Goal: Find specific page/section: Find specific page/section

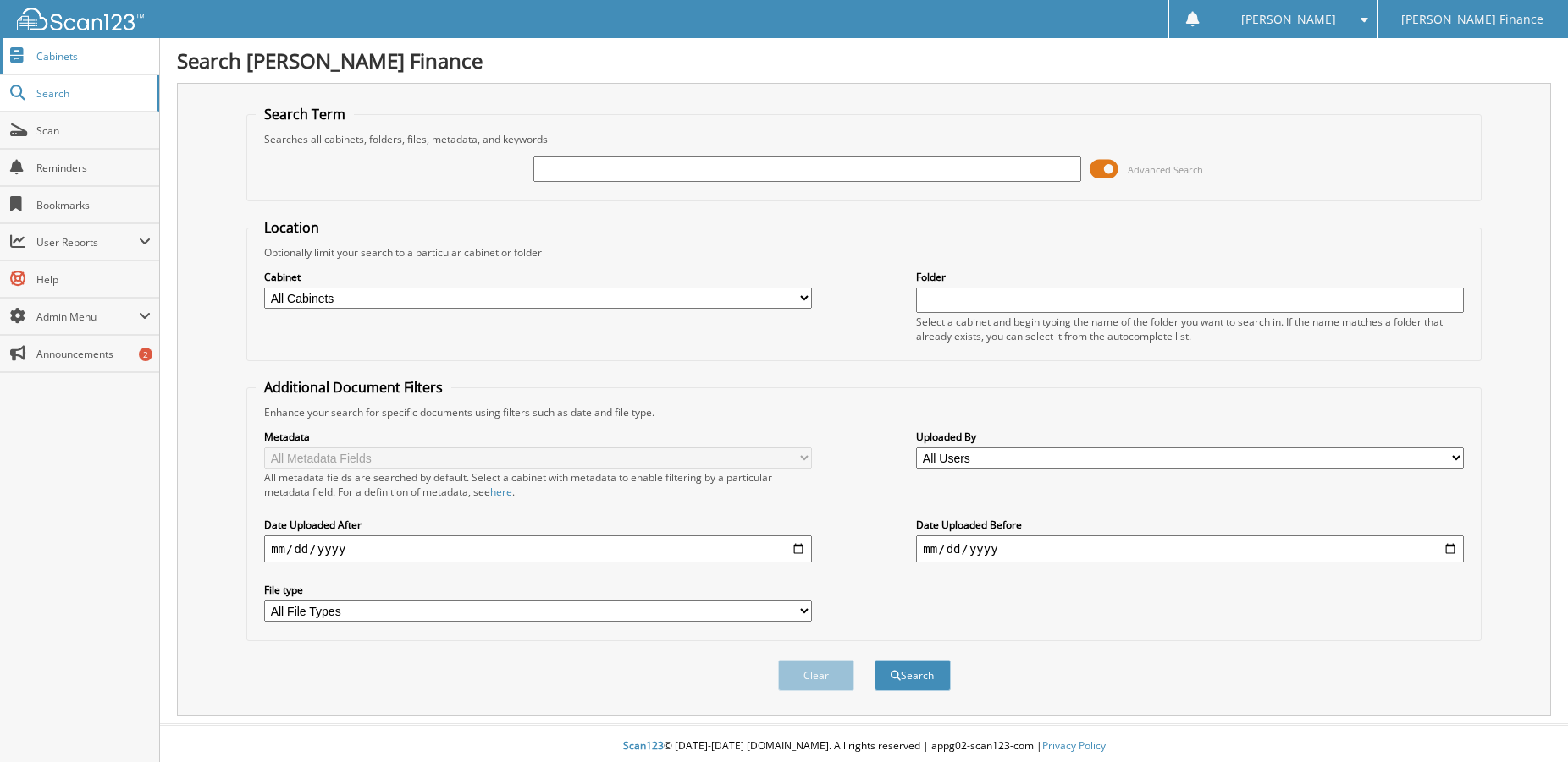
click at [64, 63] on span "Cabinets" at bounding box center [93, 56] width 114 height 15
click at [594, 176] on input "text" at bounding box center [808, 170] width 548 height 26
type input "6484"
click at [875, 660] on button "Search" at bounding box center [913, 675] width 77 height 31
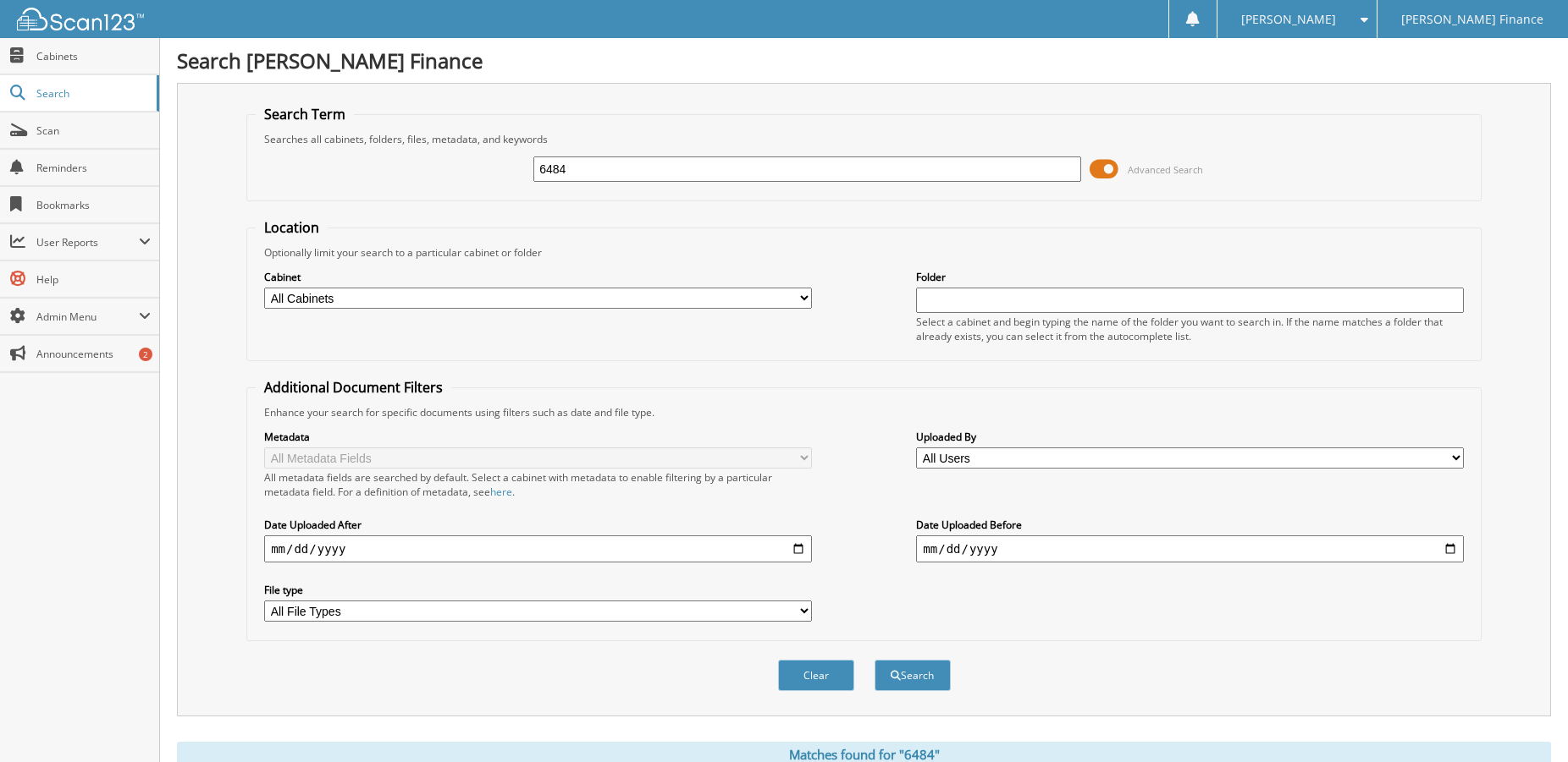
drag, startPoint x: 607, startPoint y: 183, endPoint x: 368, endPoint y: 188, distance: 239.1
click at [534, 182] on input "6484" at bounding box center [808, 170] width 548 height 26
type input "6645"
click at [875, 660] on button "Search" at bounding box center [913, 675] width 77 height 31
select select "6381"
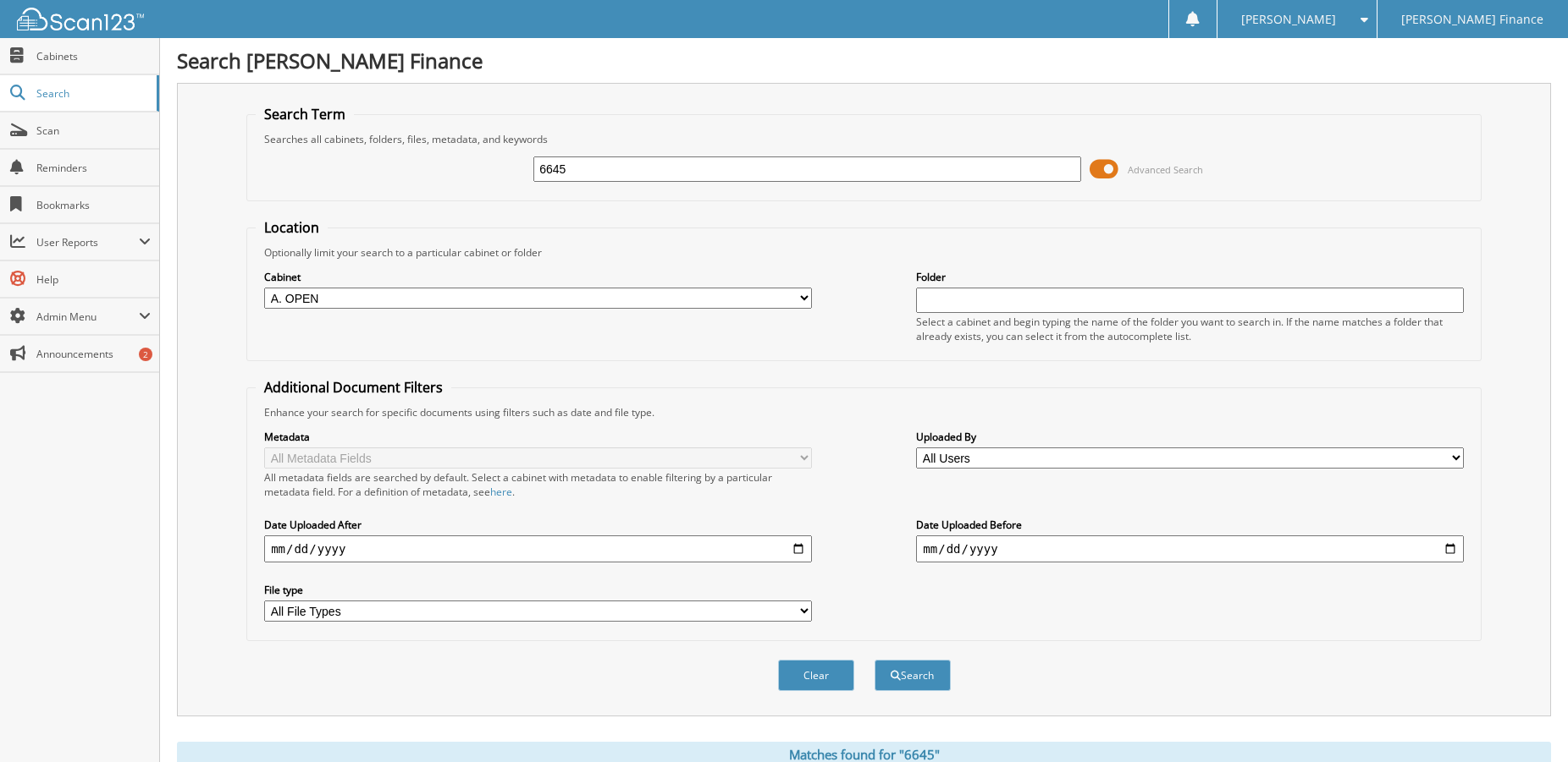
click option "A. OPEN" at bounding box center [0, 0] width 0 height 0
click at [894, 691] on button "Search" at bounding box center [913, 675] width 77 height 31
click at [45, 92] on span "Search" at bounding box center [91, 94] width 112 height 15
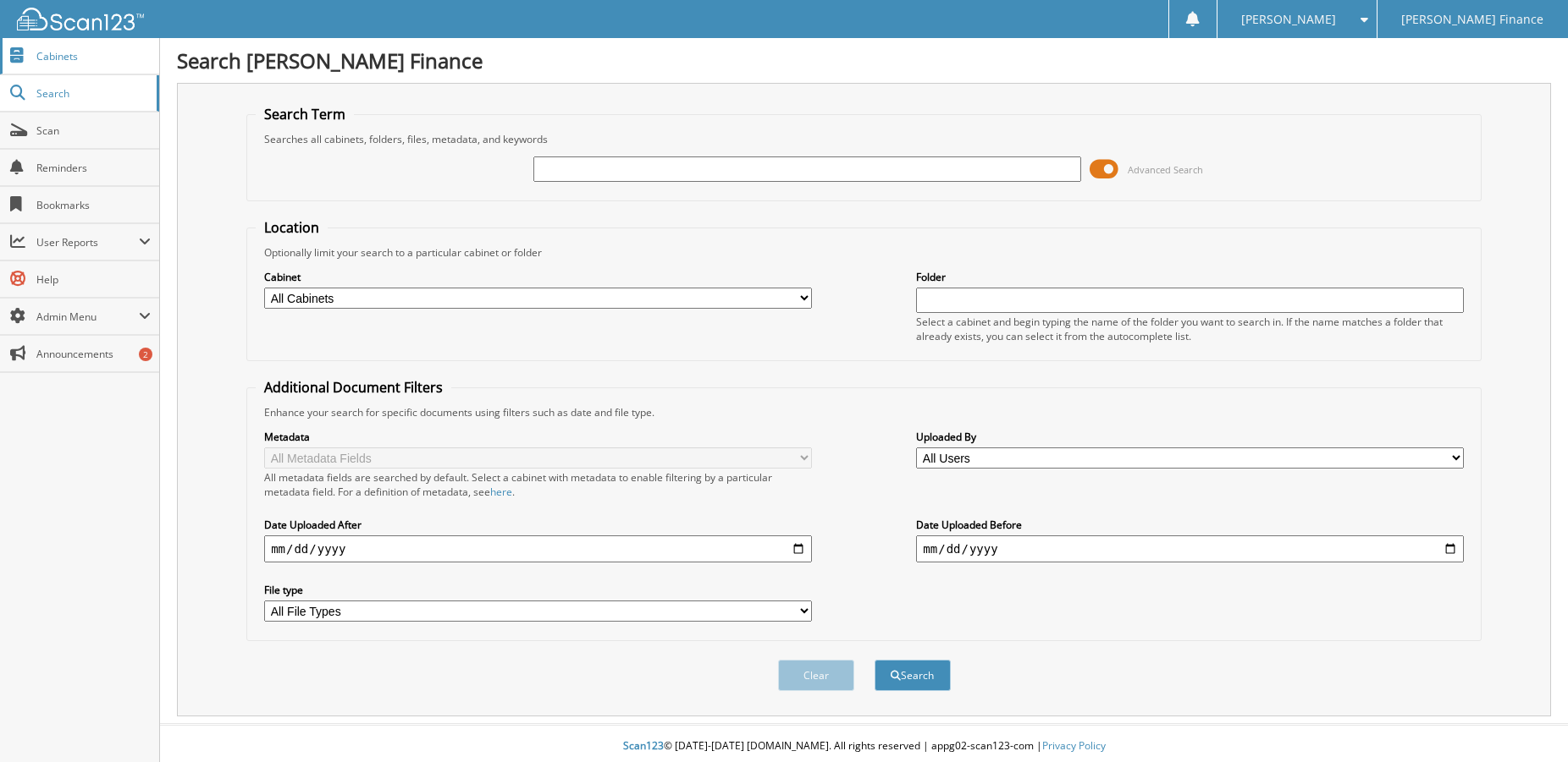
drag, startPoint x: 0, startPoint y: 0, endPoint x: 60, endPoint y: 62, distance: 86.3
click at [60, 62] on span "Cabinets" at bounding box center [93, 56] width 114 height 15
click at [265, 287] on select "All Cabinets A. OPEN B. CHARGE OFF C. PAID OUT D. BRANCH 1 G SA - MONTHLY BILLS…" at bounding box center [538, 298] width 548 height 21
select select "6381"
click option "A. OPEN" at bounding box center [0, 0] width 0 height 0
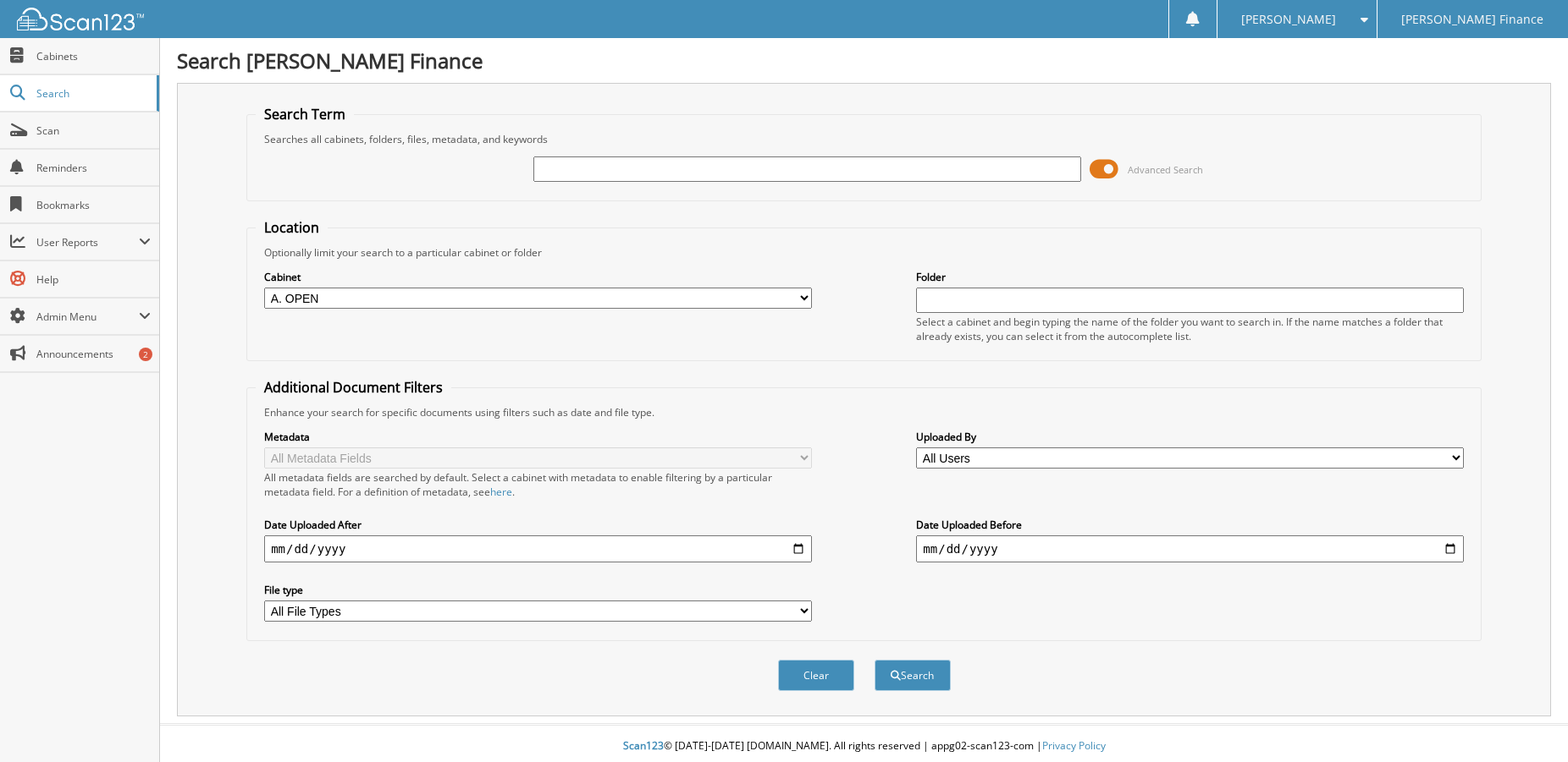
click at [548, 176] on input "text" at bounding box center [808, 170] width 548 height 26
click at [1109, 182] on span at bounding box center [1103, 170] width 29 height 26
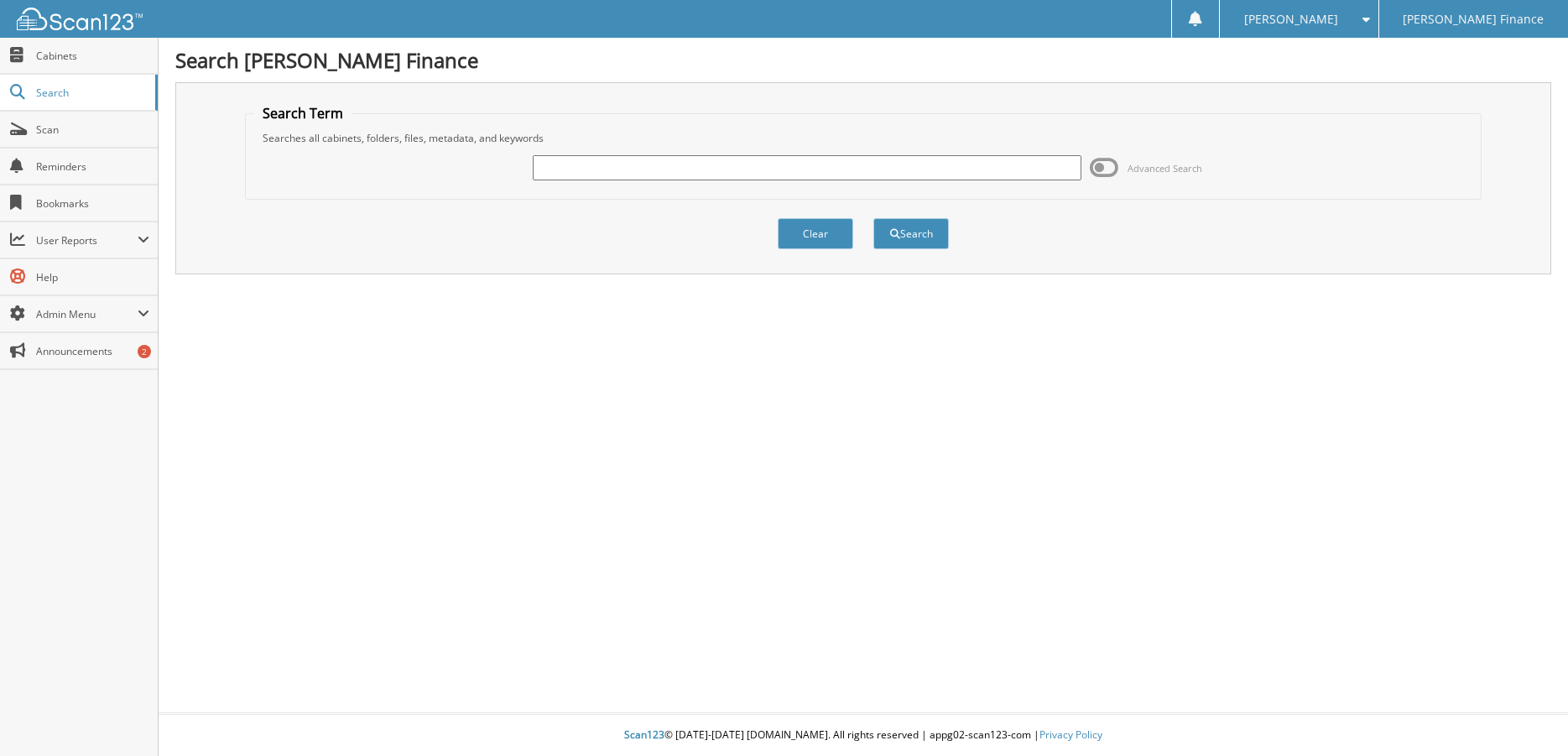
click at [1099, 180] on span at bounding box center [1104, 168] width 28 height 26
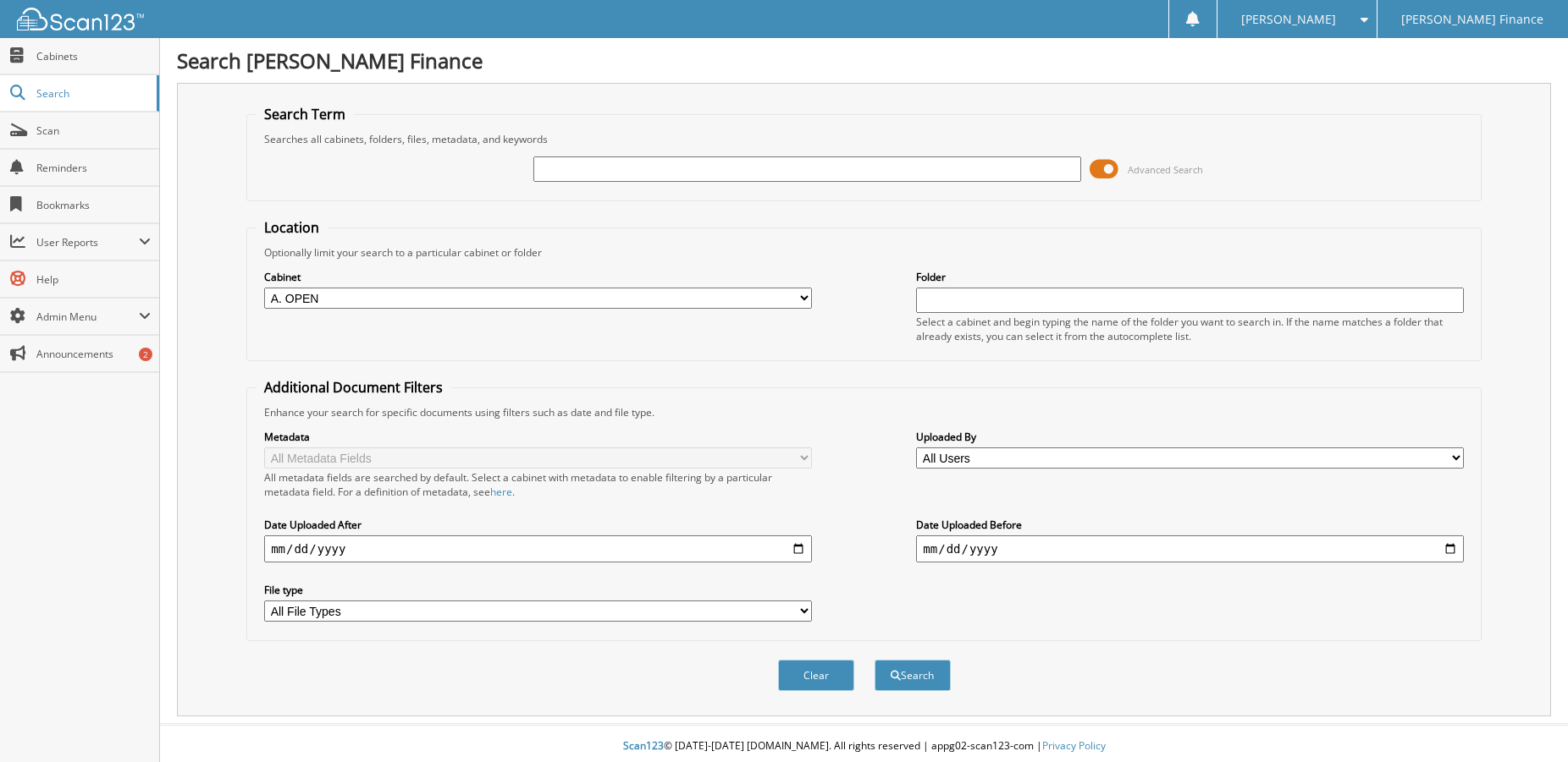
click at [682, 182] on input "text" at bounding box center [808, 170] width 548 height 26
type input "6645"
click at [875, 660] on button "Search" at bounding box center [913, 675] width 77 height 31
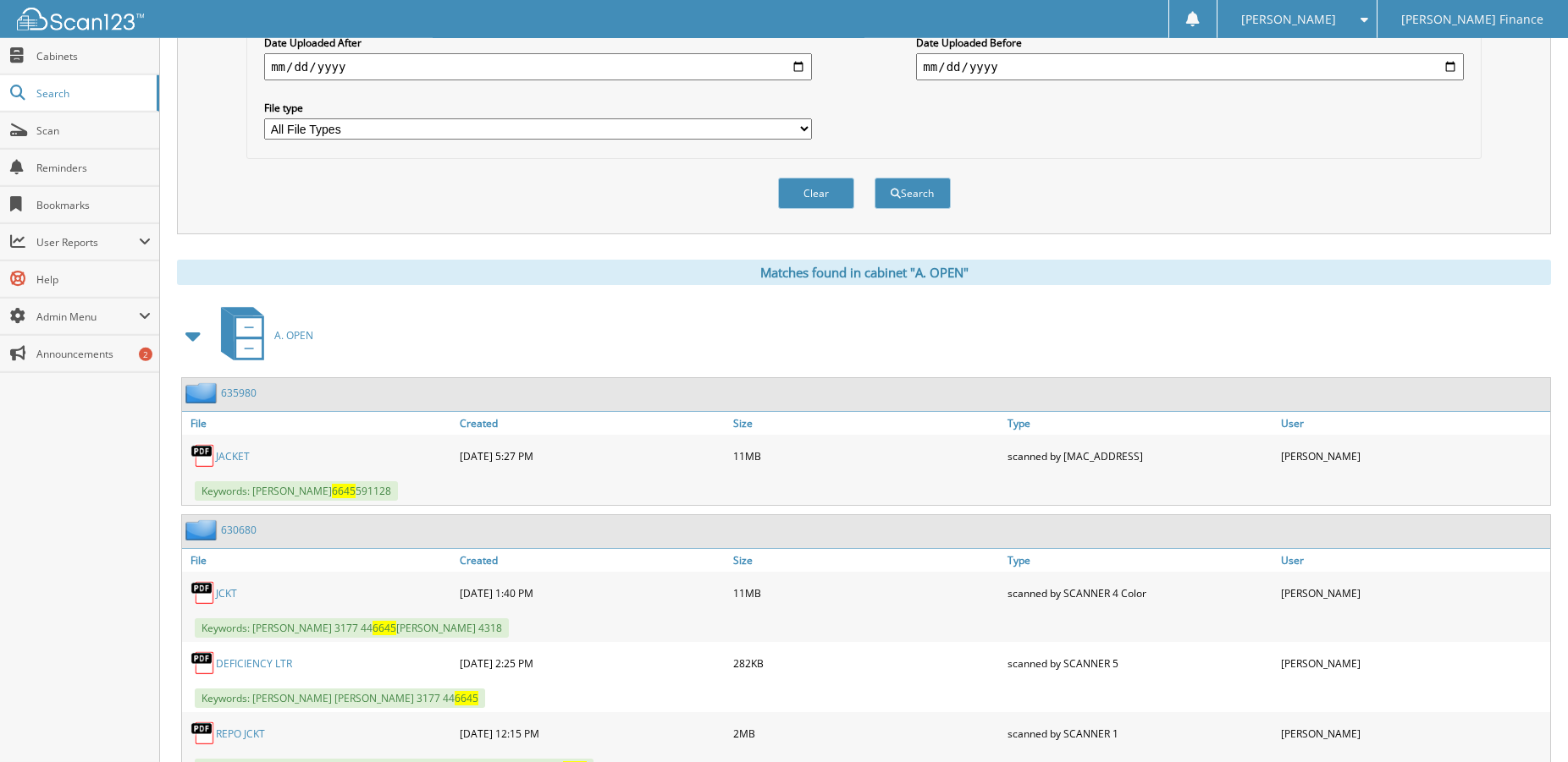
scroll to position [431, 0]
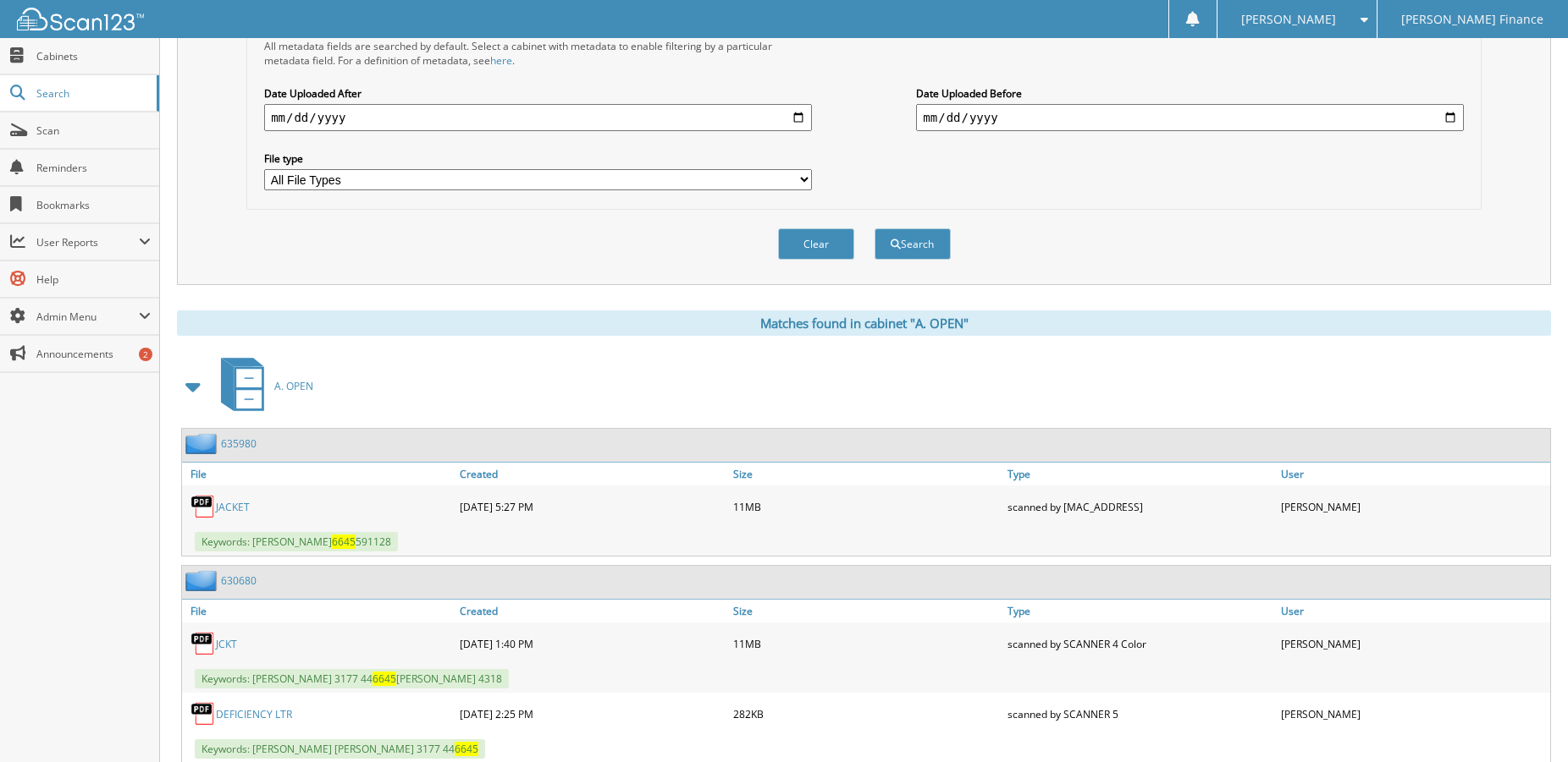
click at [243, 514] on link "JACKET" at bounding box center [232, 508] width 34 height 15
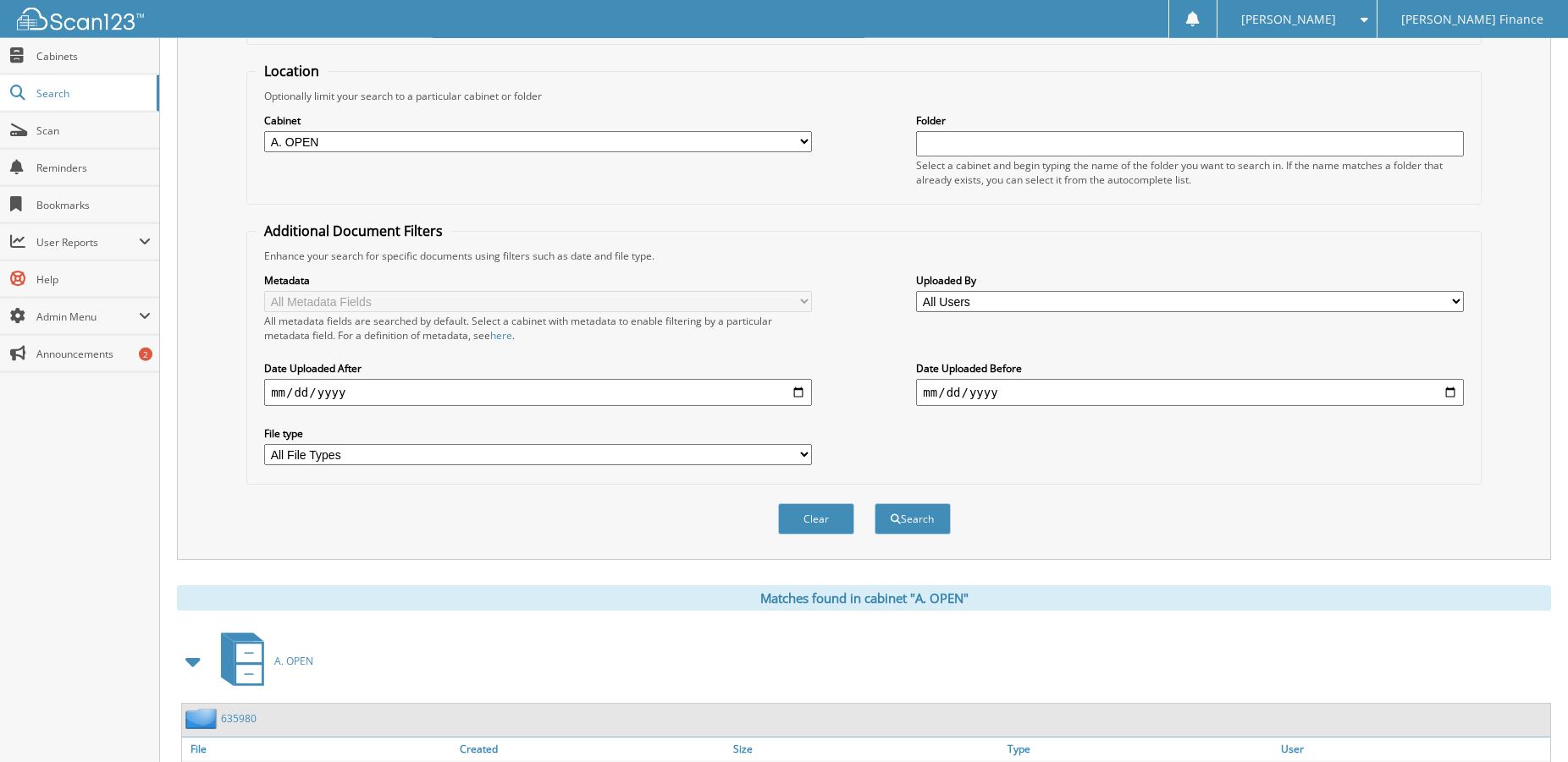
scroll to position [0, 0]
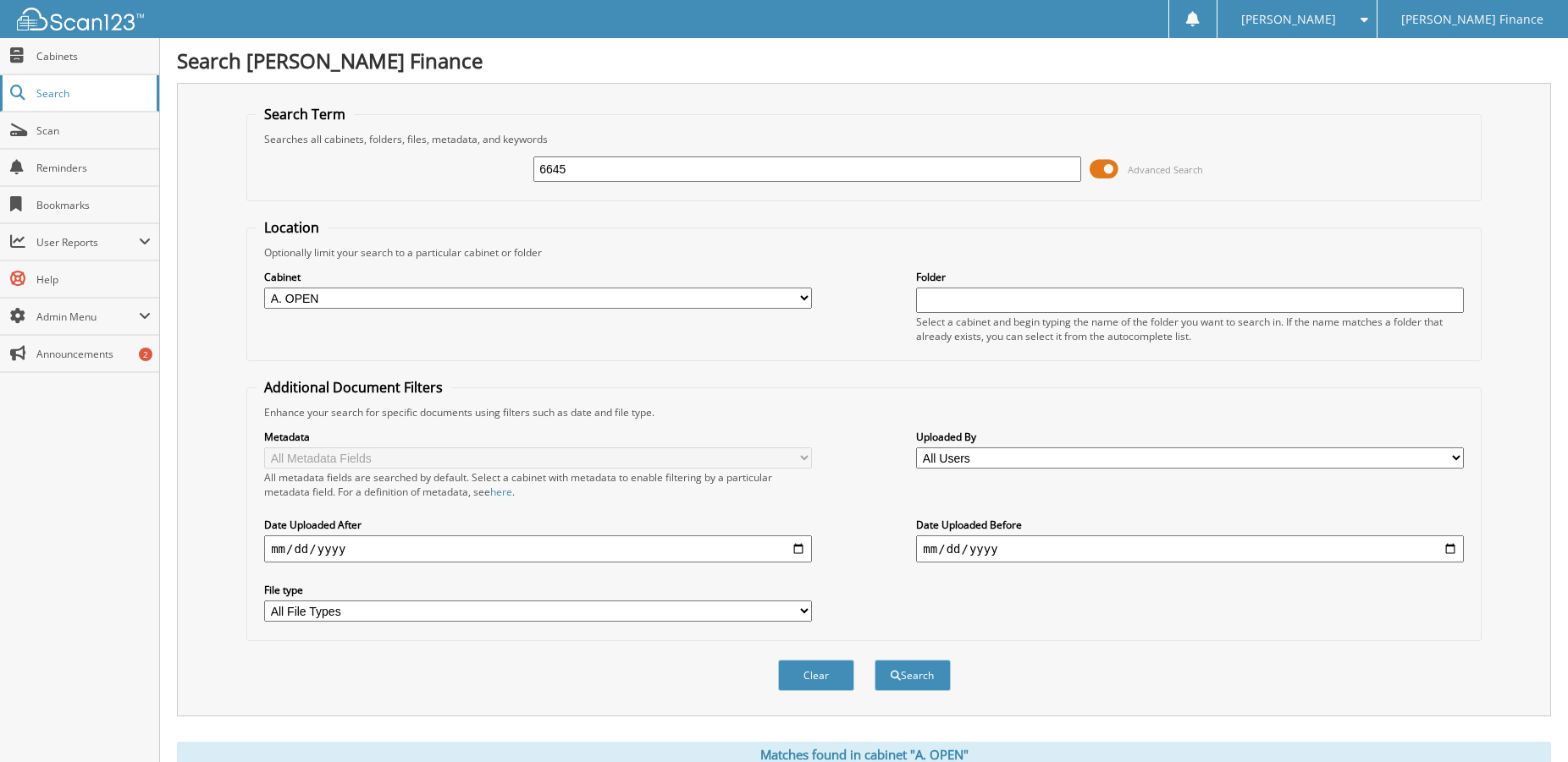
click at [55, 95] on span "Search" at bounding box center [91, 94] width 112 height 15
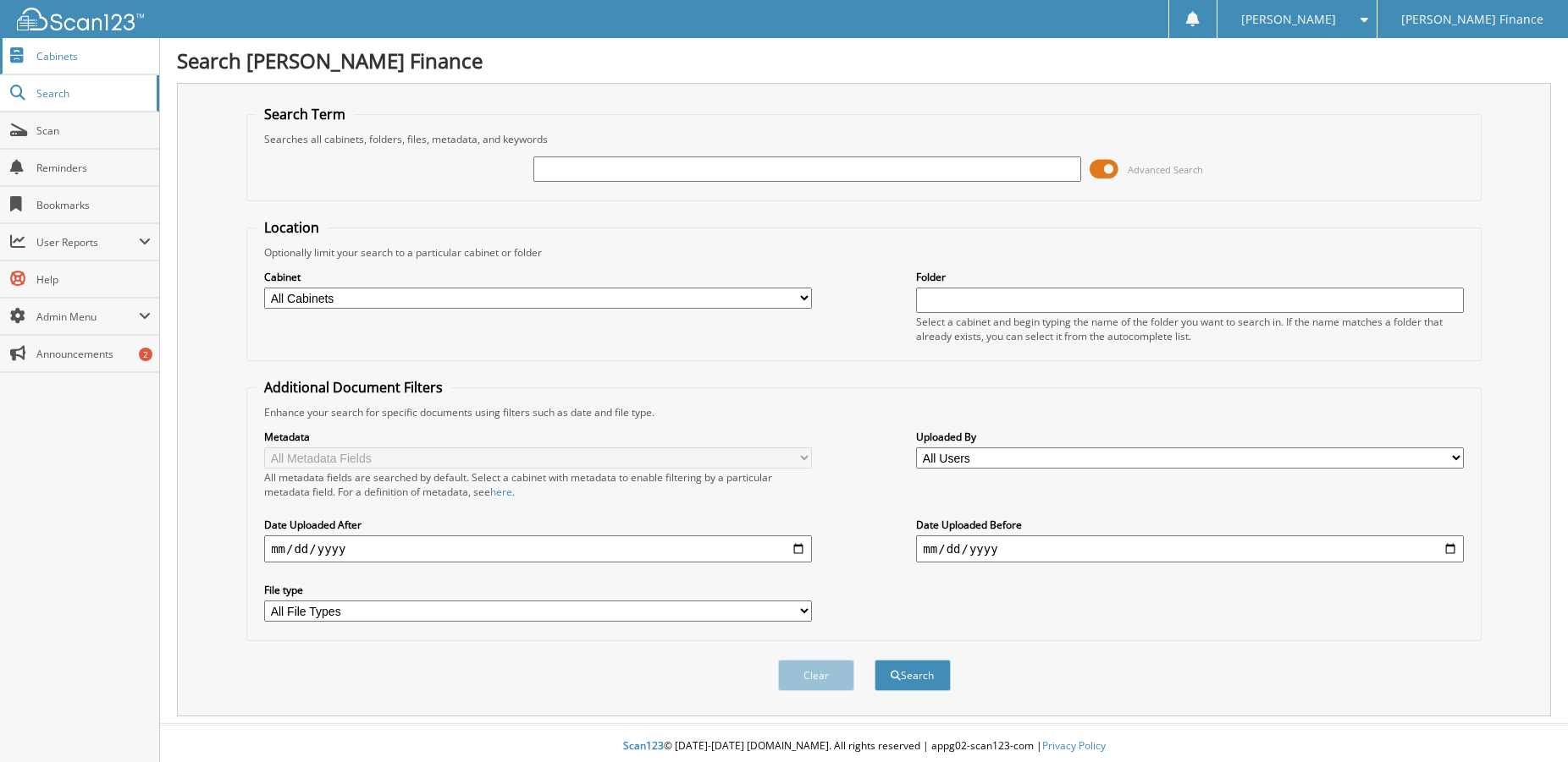
click at [53, 62] on span "Cabinets" at bounding box center [93, 56] width 114 height 15
click at [590, 182] on input "text" at bounding box center [808, 170] width 548 height 26
click at [88, 53] on span "Cabinets" at bounding box center [93, 56] width 114 height 15
